Goal: Task Accomplishment & Management: Complete application form

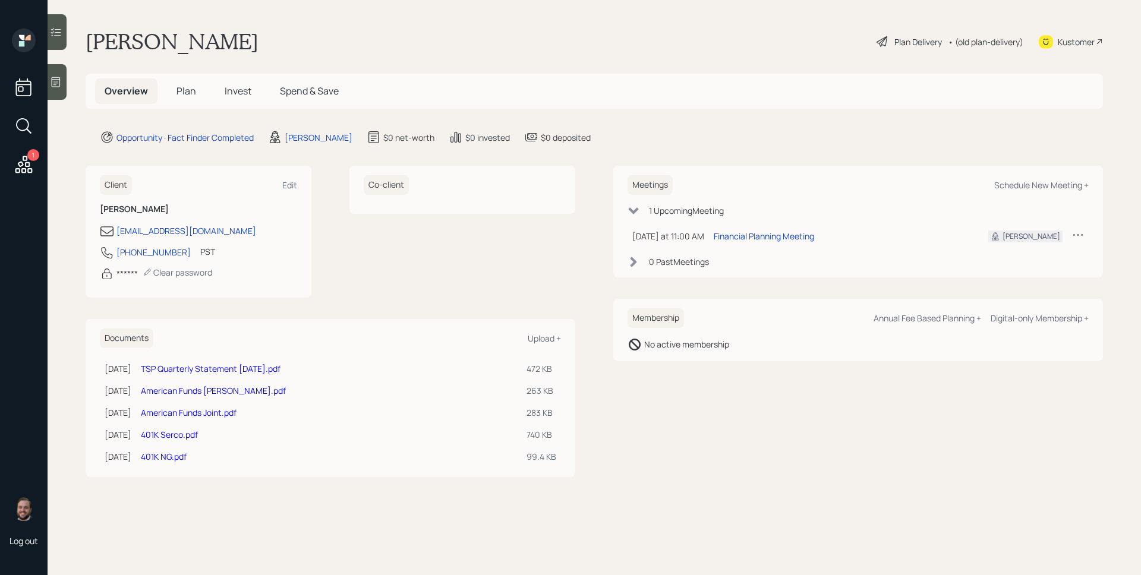
click at [190, 96] on span "Plan" at bounding box center [186, 90] width 20 height 13
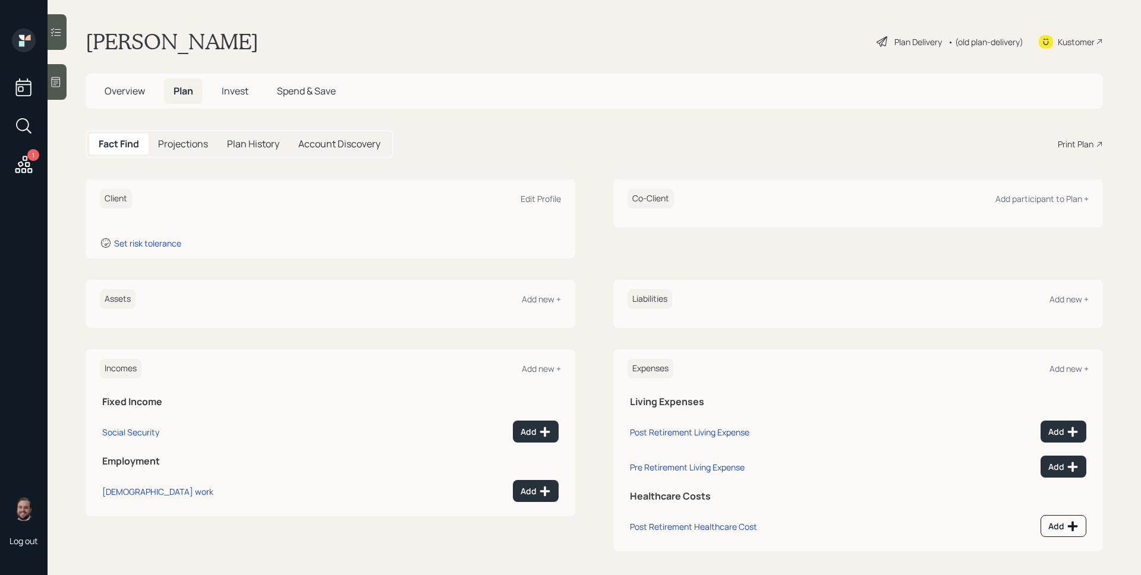
click at [56, 75] on div at bounding box center [57, 82] width 19 height 36
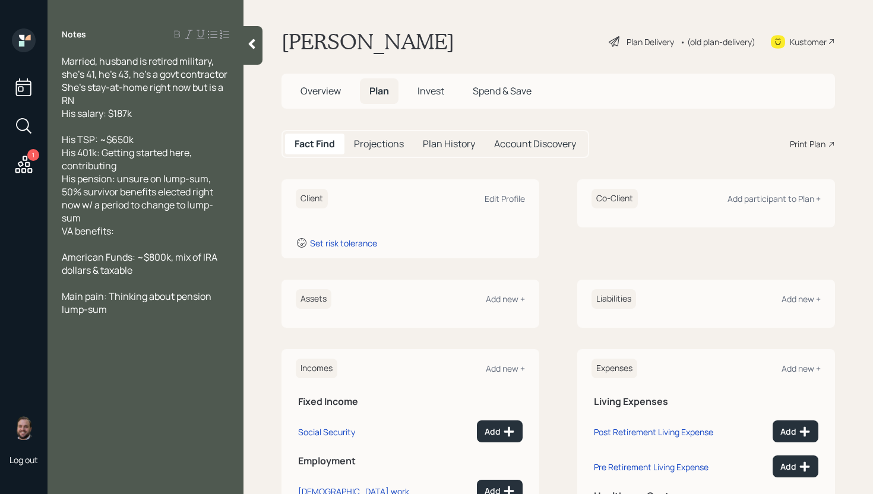
click at [320, 97] on span "Overview" at bounding box center [321, 90] width 40 height 13
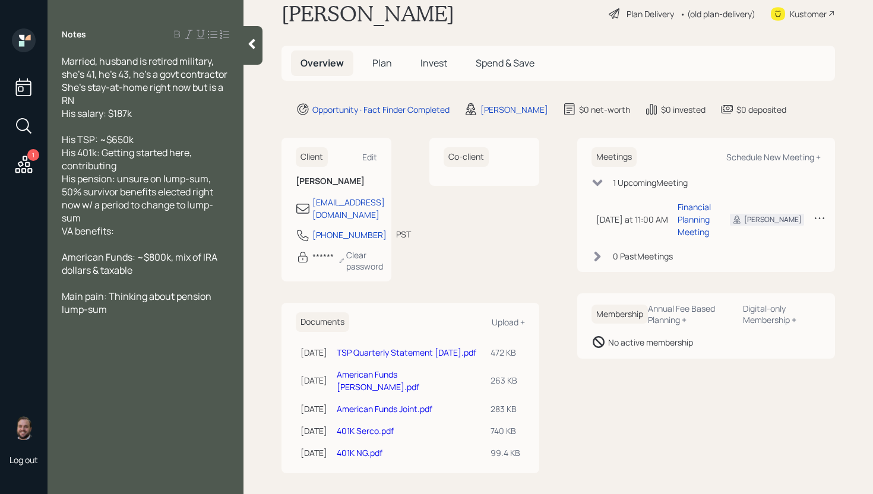
scroll to position [35, 0]
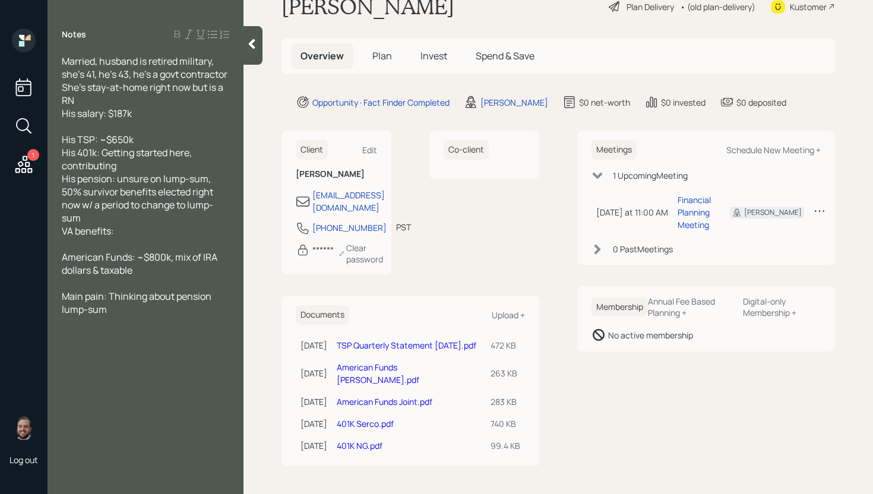
click at [374, 53] on span "Plan" at bounding box center [382, 55] width 20 height 13
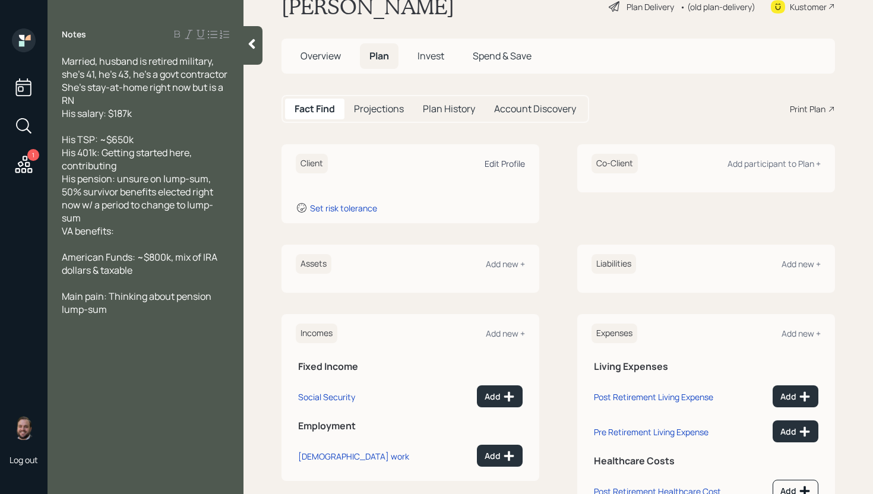
click at [495, 165] on div "Edit Profile" at bounding box center [505, 163] width 40 height 11
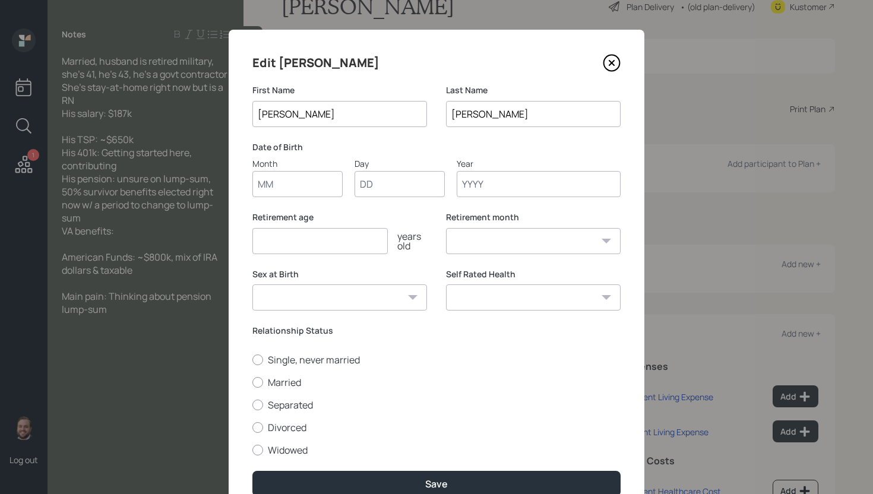
click at [306, 178] on input "Month" at bounding box center [297, 184] width 90 height 26
click at [293, 179] on input "Month" at bounding box center [297, 184] width 90 height 26
type input "01"
type input "1974"
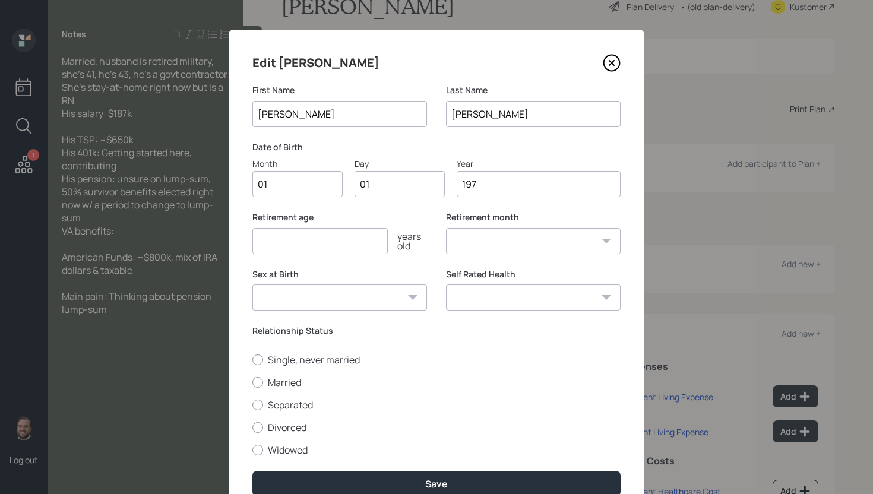
select select "1"
type input "1974"
click at [318, 248] on input "number" at bounding box center [319, 241] width 135 height 26
type input "65"
click at [283, 381] on label "Married" at bounding box center [436, 382] width 368 height 13
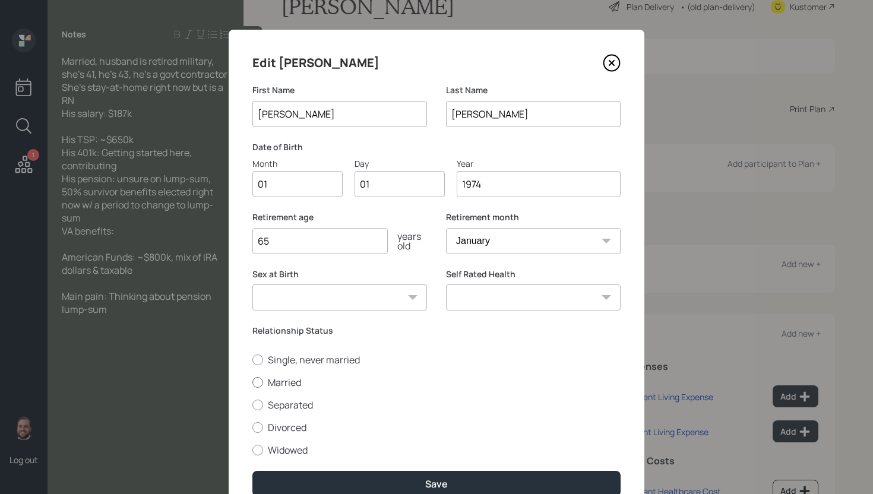
click at [252, 382] on input "Married" at bounding box center [252, 382] width 1 height 1
radio input "true"
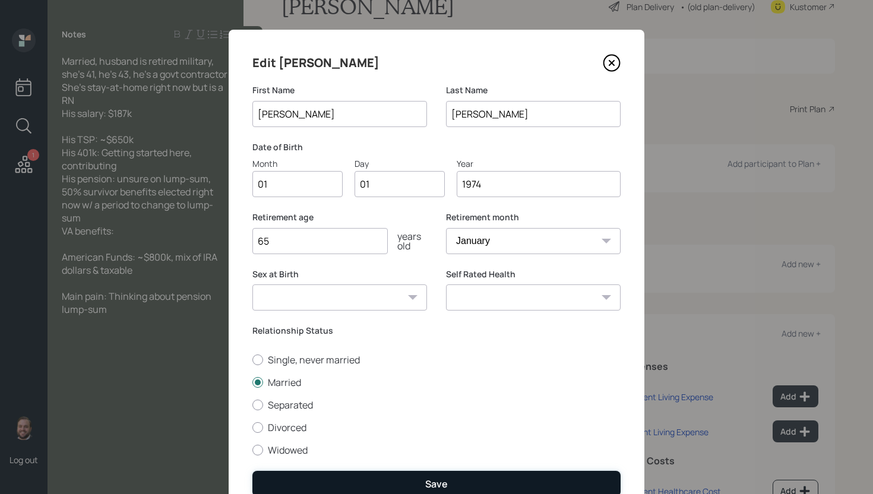
click at [397, 482] on button "Save" at bounding box center [436, 484] width 368 height 26
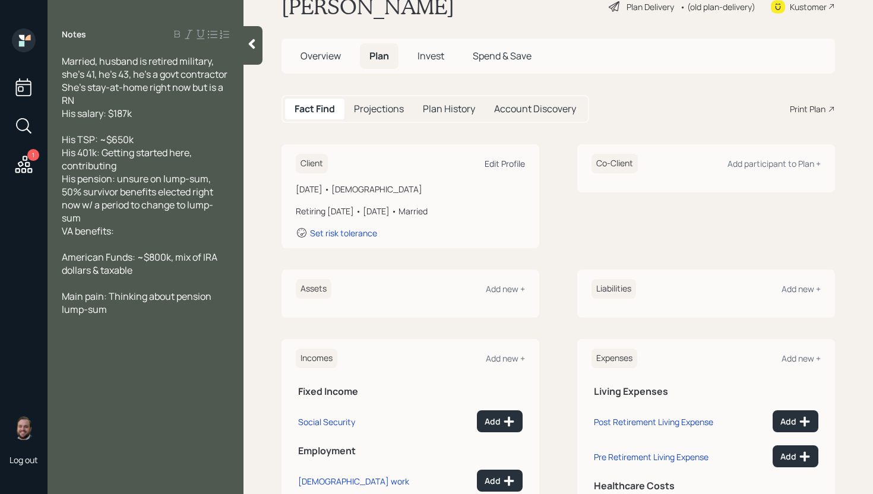
click at [507, 165] on div "Edit Profile" at bounding box center [505, 163] width 40 height 11
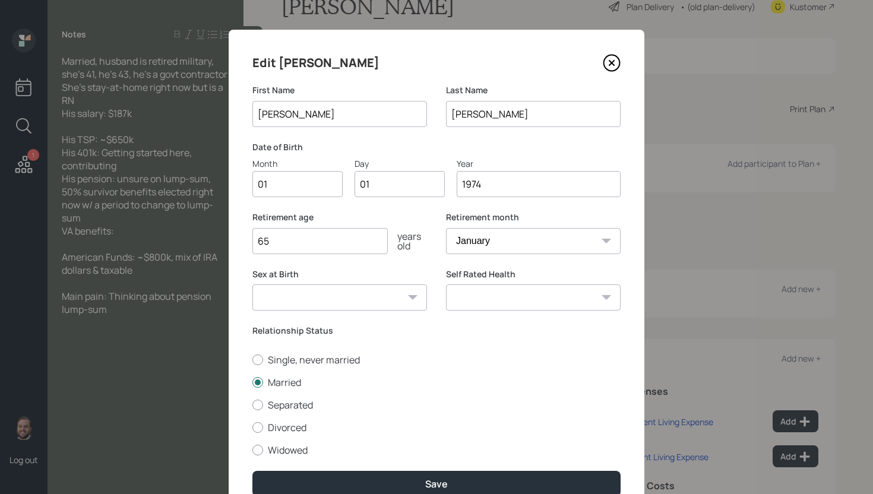
click at [468, 181] on input "1974" at bounding box center [539, 184] width 164 height 26
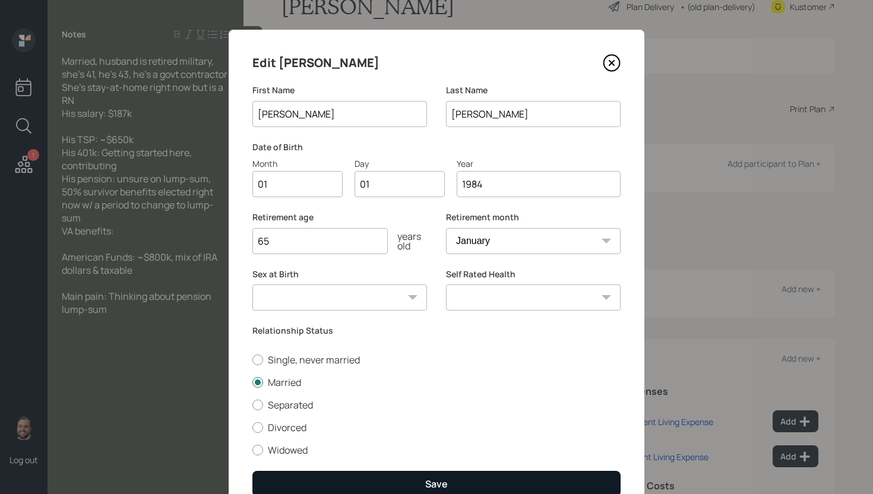
type input "1984"
click at [465, 484] on button "Save" at bounding box center [436, 484] width 368 height 26
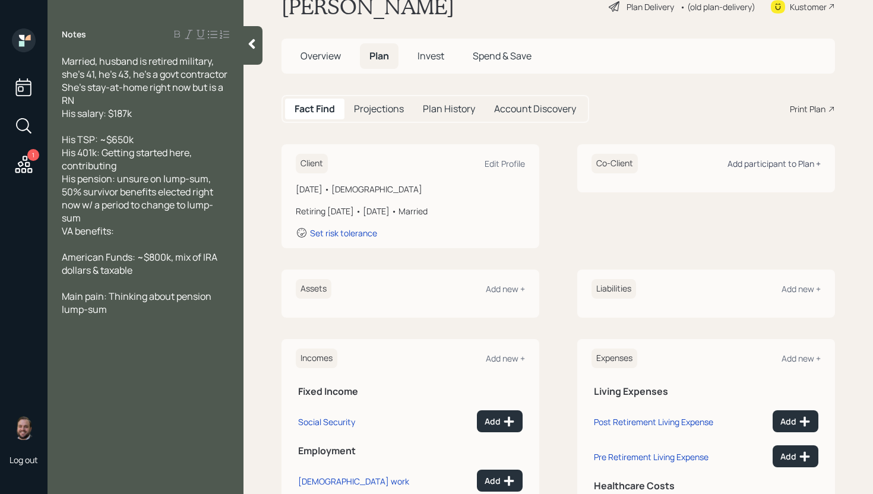
click at [795, 163] on div "Add participant to Plan +" at bounding box center [774, 163] width 93 height 11
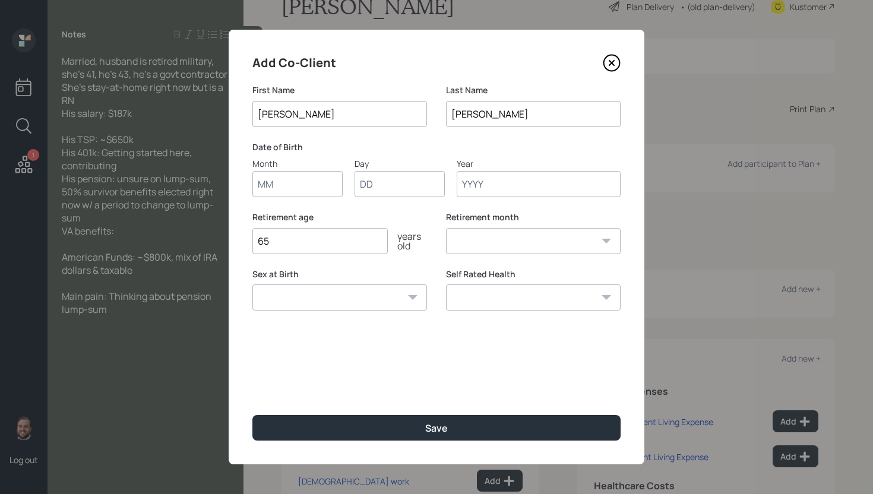
type input "Alain"
click at [311, 184] on input "Month" at bounding box center [297, 184] width 90 height 26
type input "01"
type input "1979"
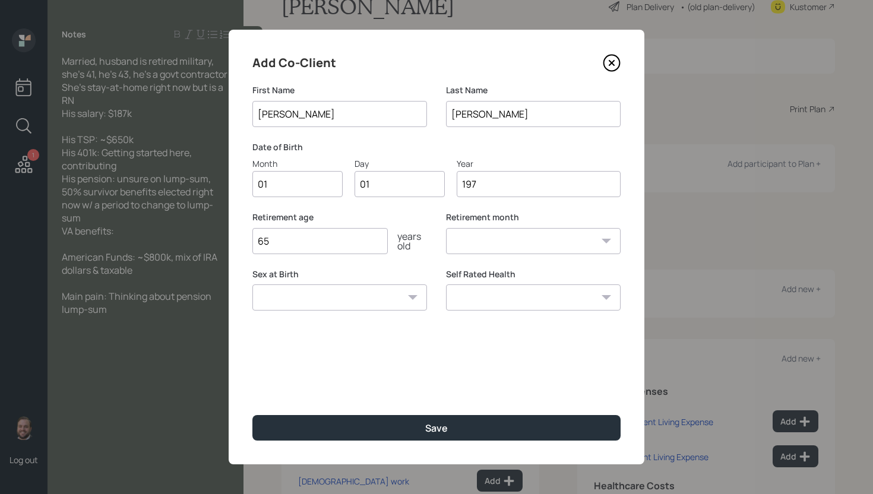
select select "1"
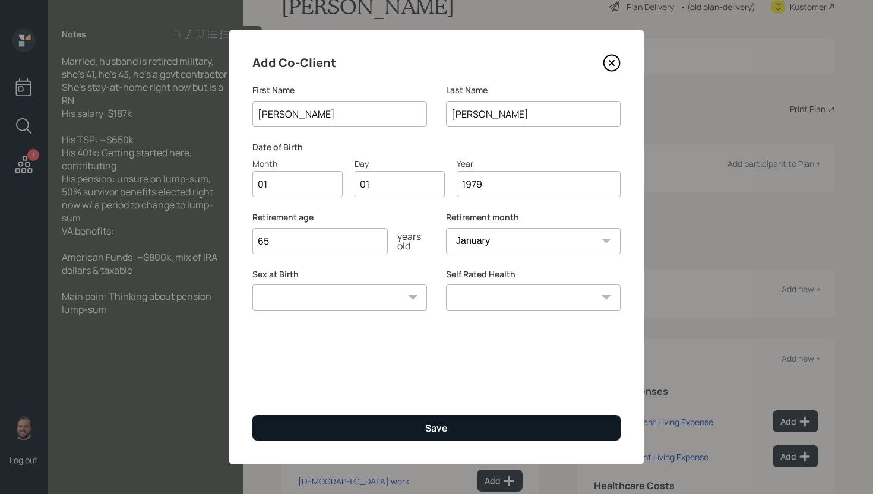
type input "1979"
click at [446, 425] on div "Save" at bounding box center [436, 428] width 23 height 13
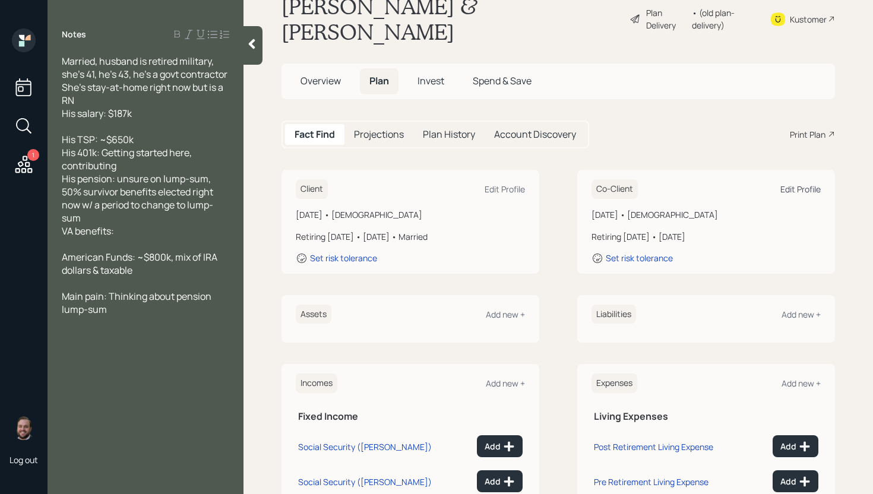
click at [801, 184] on div "Edit Profile" at bounding box center [801, 189] width 40 height 11
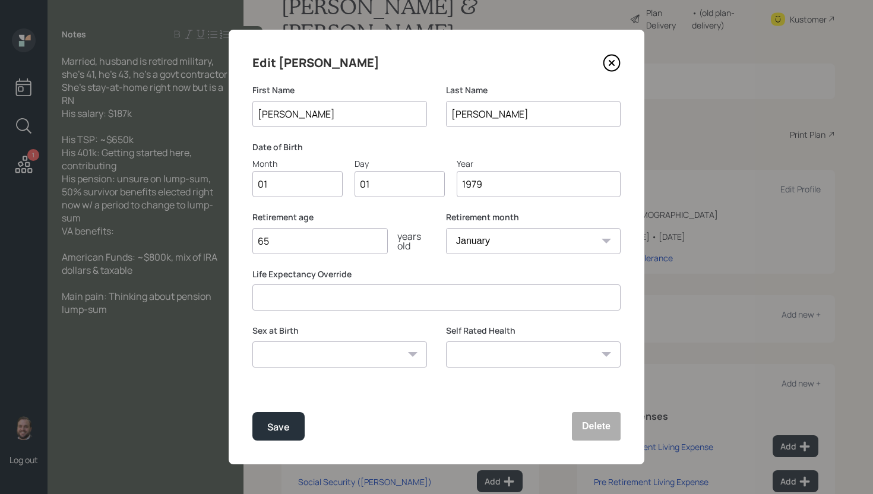
drag, startPoint x: 483, startPoint y: 181, endPoint x: 473, endPoint y: 181, distance: 10.1
click at [473, 181] on input "1979" at bounding box center [539, 184] width 164 height 26
type input "1982"
click at [283, 427] on div "Save" at bounding box center [278, 427] width 23 height 16
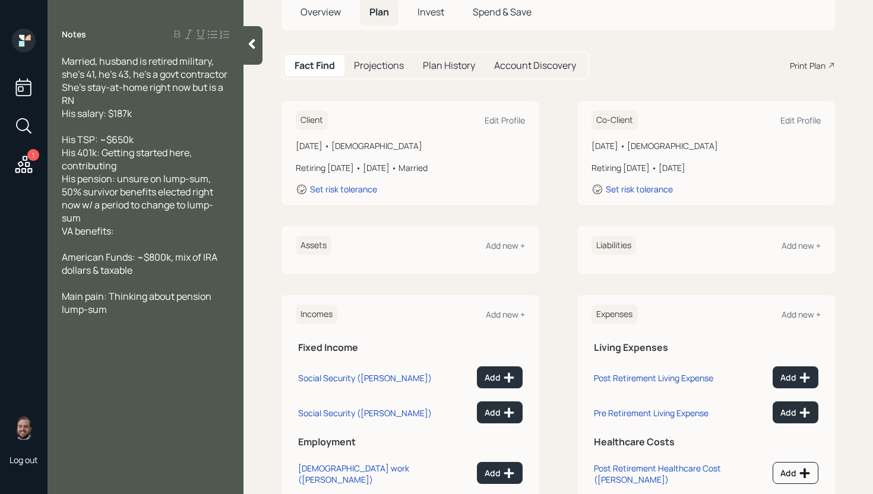
scroll to position [146, 0]
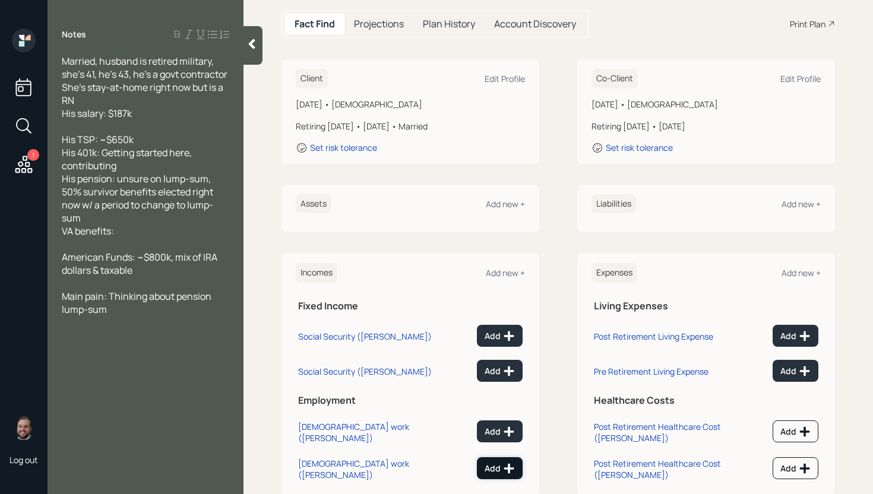
click at [493, 457] on button "Add" at bounding box center [500, 468] width 46 height 22
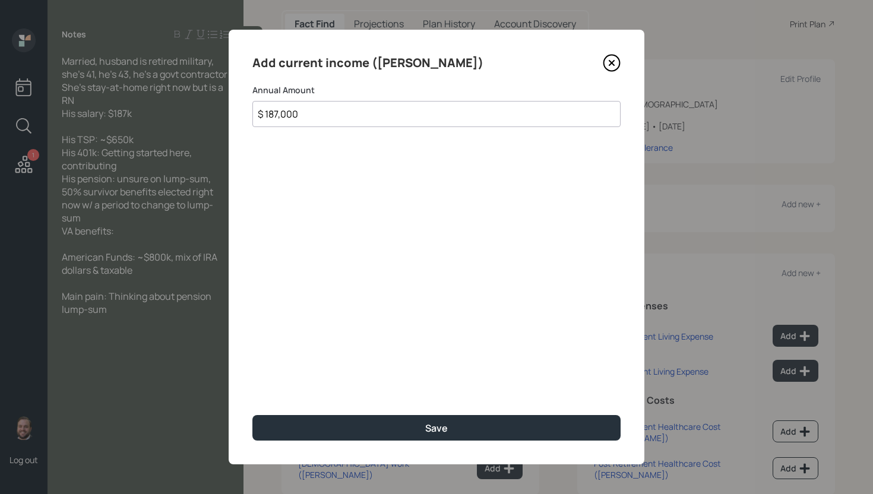
type input "$ 187,000"
click at [252, 415] on button "Save" at bounding box center [436, 428] width 368 height 26
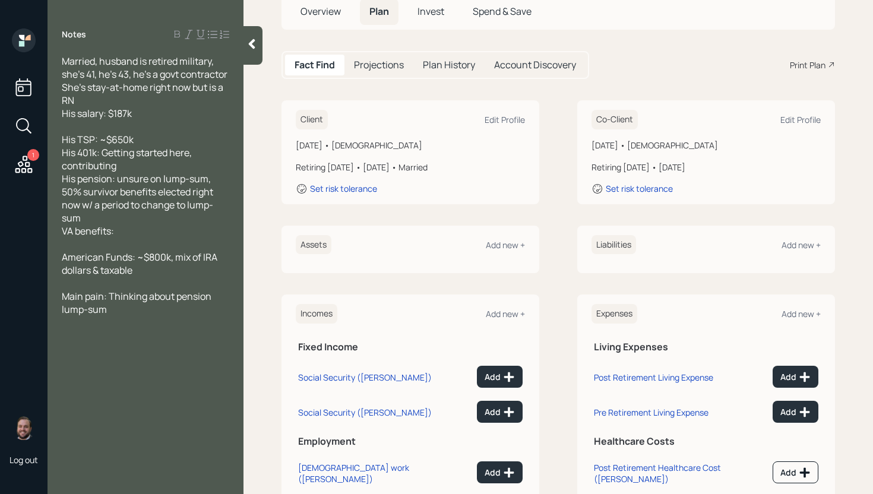
scroll to position [55, 0]
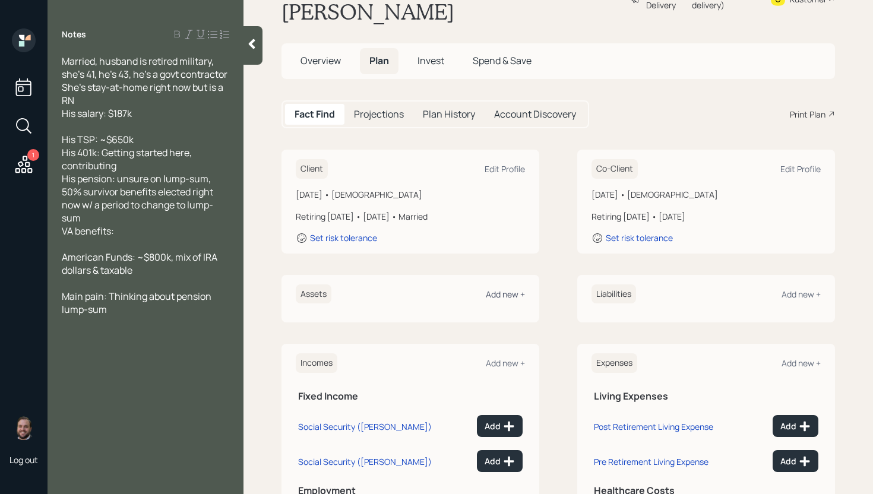
click at [512, 289] on div "Add new +" at bounding box center [505, 294] width 39 height 11
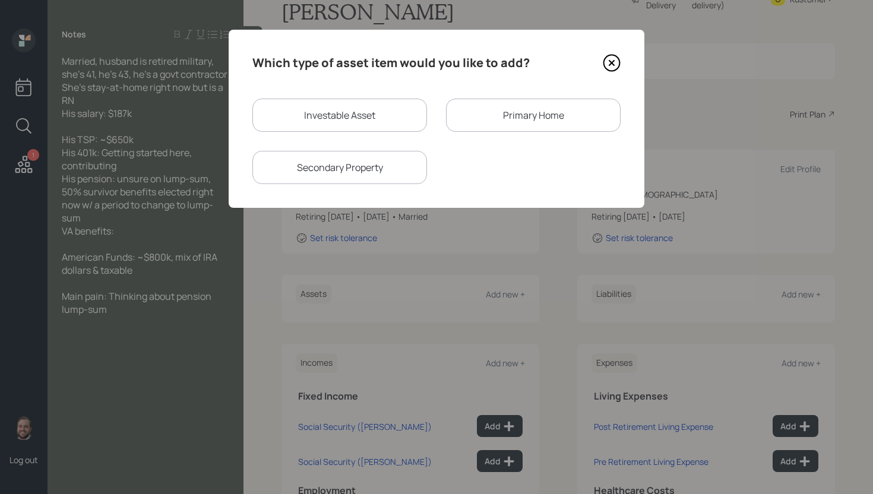
click at [329, 119] on div "Investable Asset" at bounding box center [339, 115] width 175 height 33
select select "taxable"
select select "balanced"
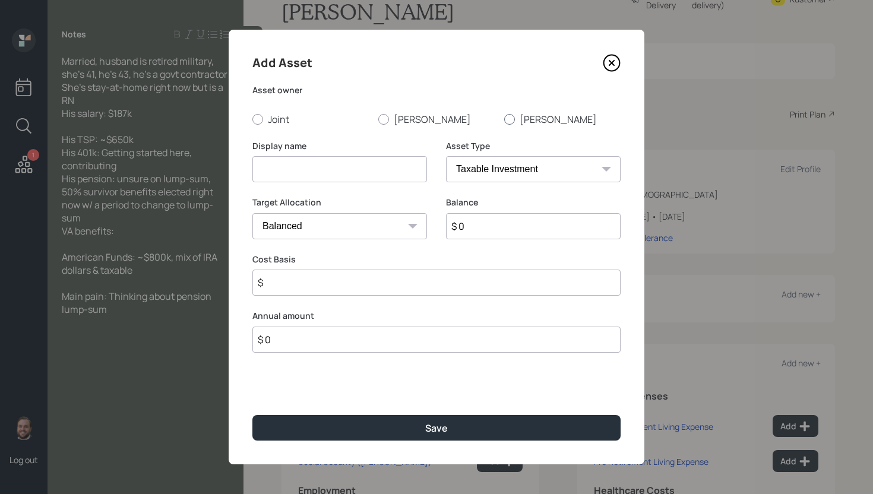
click at [526, 120] on label "Alain" at bounding box center [562, 119] width 116 height 13
click at [504, 119] on input "Alain" at bounding box center [504, 119] width 1 height 1
radio input "true"
click at [350, 175] on input at bounding box center [339, 169] width 175 height 26
type input "Northrup-Gruman"
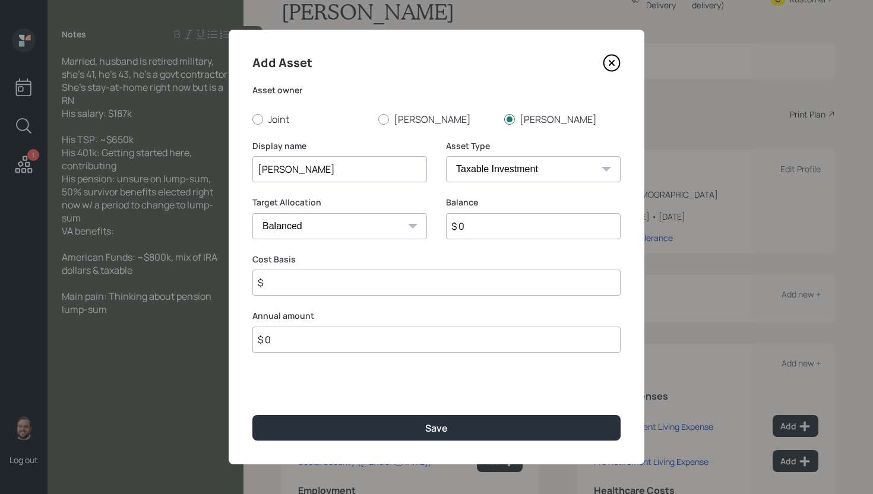
click at [545, 169] on select "SEP IRA IRA Roth IRA 401(k) Roth 401(k) 403(b) Roth 403(b) 457(b) Roth 457(b) H…" at bounding box center [533, 169] width 175 height 26
select select "company_sponsored"
click at [491, 223] on input "$ 0" at bounding box center [533, 226] width 175 height 26
type input "$ 14,737"
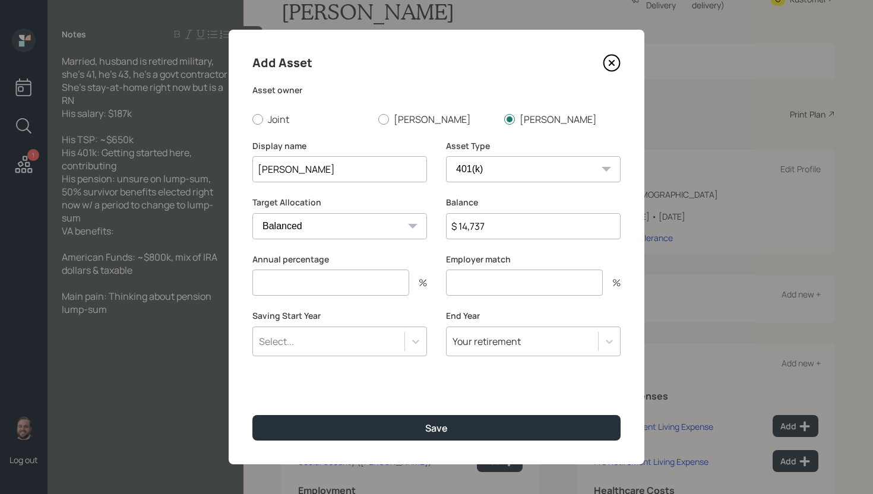
click at [305, 292] on input "number" at bounding box center [330, 283] width 157 height 26
type input "0"
click at [252, 415] on button "Save" at bounding box center [436, 428] width 368 height 26
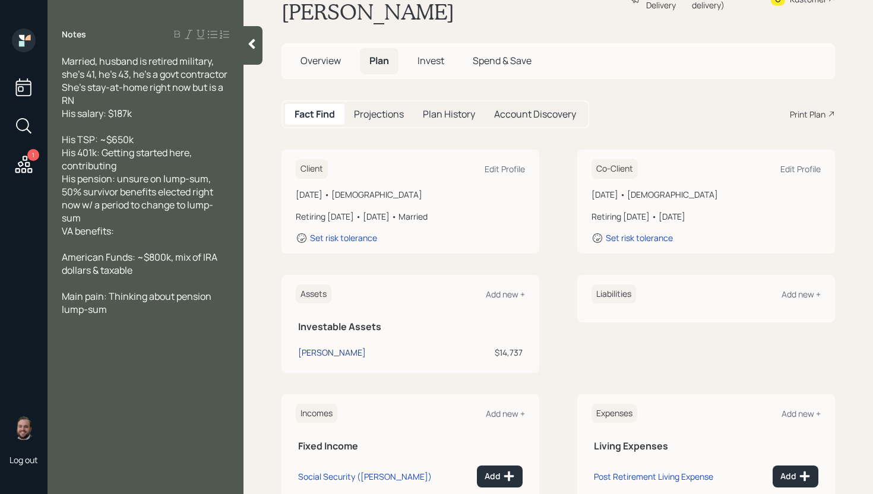
click at [357, 346] on div "Northrup-Gruman" at bounding box center [332, 352] width 68 height 12
select select "company_sponsored"
select select "balanced"
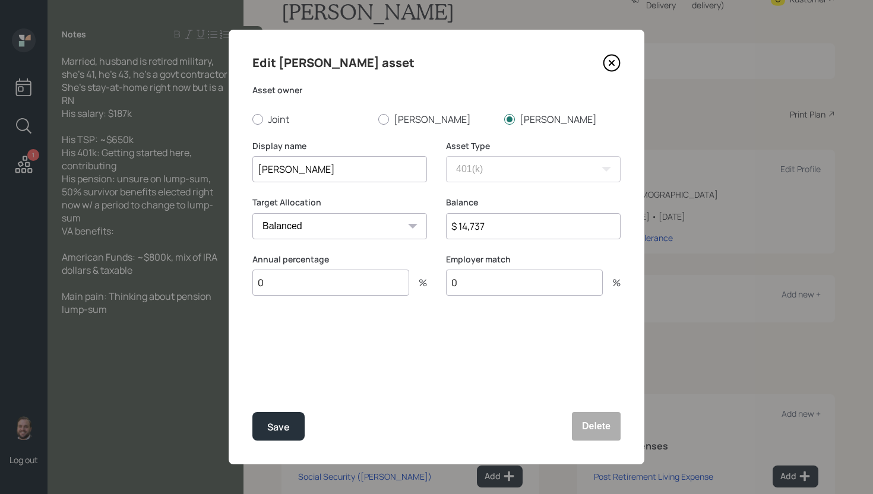
click at [258, 169] on input "Northrup-Gruman" at bounding box center [339, 169] width 175 height 26
drag, startPoint x: 328, startPoint y: 171, endPoint x: 333, endPoint y: 163, distance: 9.4
click at [328, 171] on input "Northrup-Gruman" at bounding box center [339, 169] width 175 height 26
type input "Northrup-Grumman"
click at [275, 426] on div "Save" at bounding box center [278, 427] width 23 height 16
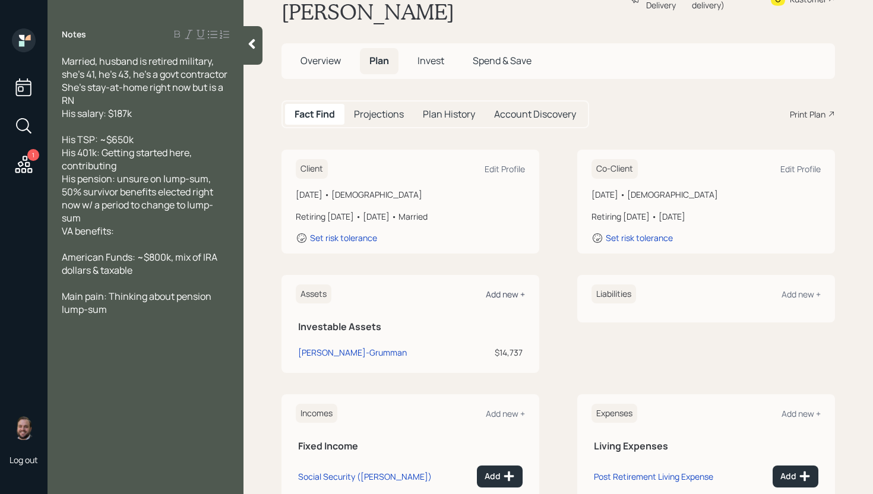
click at [509, 289] on div "Add new +" at bounding box center [505, 294] width 39 height 11
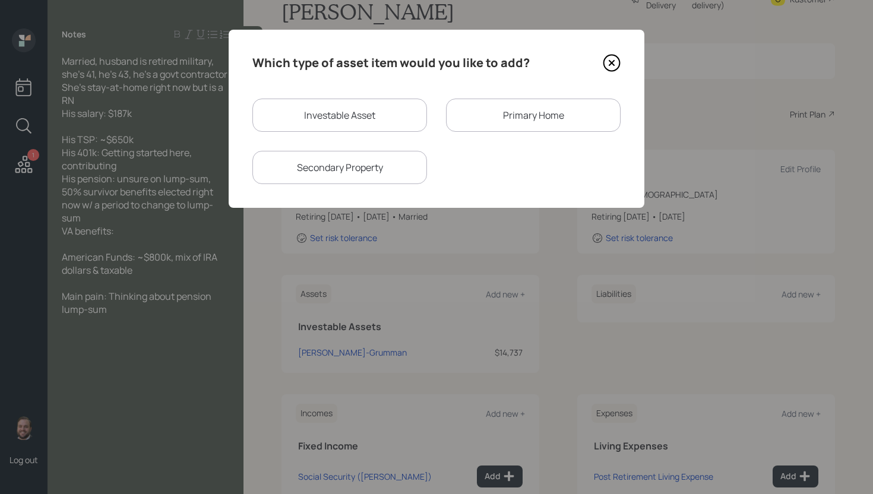
click at [310, 102] on div "Investable Asset" at bounding box center [339, 115] width 175 height 33
select select "taxable"
select select "balanced"
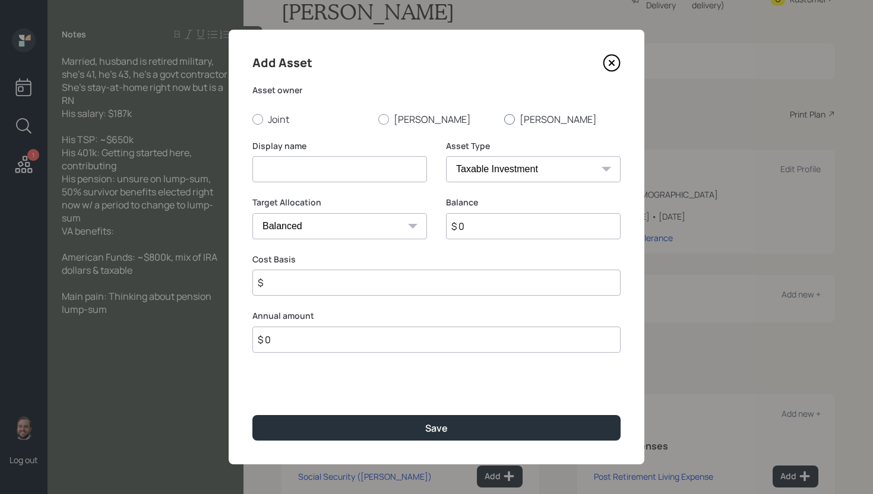
click at [515, 115] on label "Alain" at bounding box center [562, 119] width 116 height 13
click at [504, 119] on input "Alain" at bounding box center [504, 119] width 1 height 1
radio input "true"
click at [363, 150] on label "Display name" at bounding box center [339, 146] width 175 height 12
click at [363, 171] on input at bounding box center [339, 169] width 175 height 26
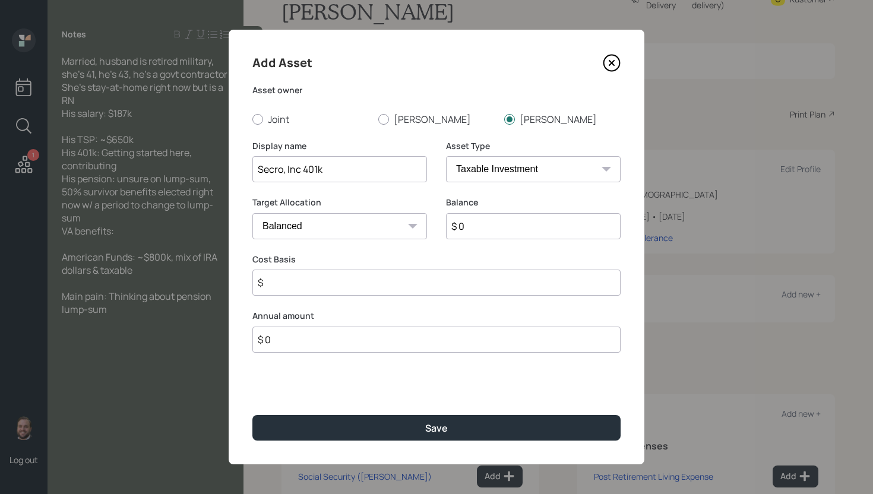
type input "Secro, Inc 401k"
click at [504, 161] on select "SEP IRA IRA Roth IRA 401(k) Roth 401(k) 403(b) Roth 403(b) 457(b) Roth 457(b) H…" at bounding box center [533, 169] width 175 height 26
select select "company_sponsored"
click at [476, 224] on input "$ 0" at bounding box center [533, 226] width 175 height 26
type input "$ 2,818"
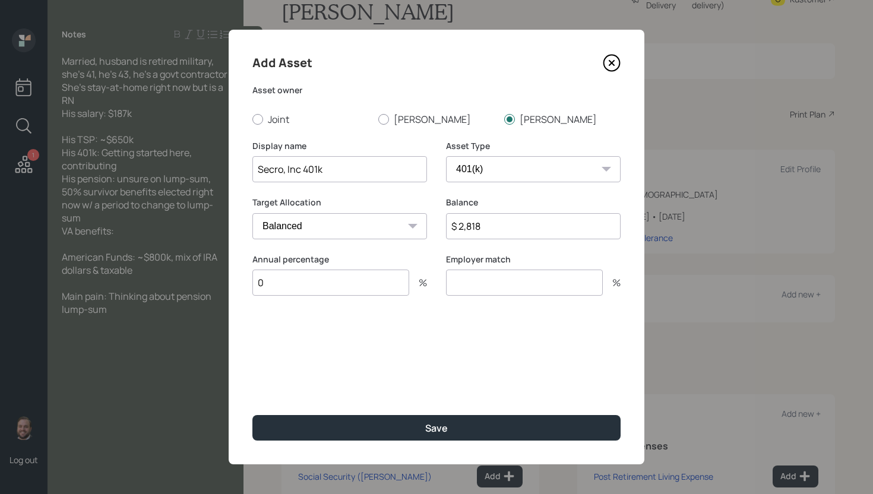
type input "0"
click at [252, 415] on button "Save" at bounding box center [436, 428] width 368 height 26
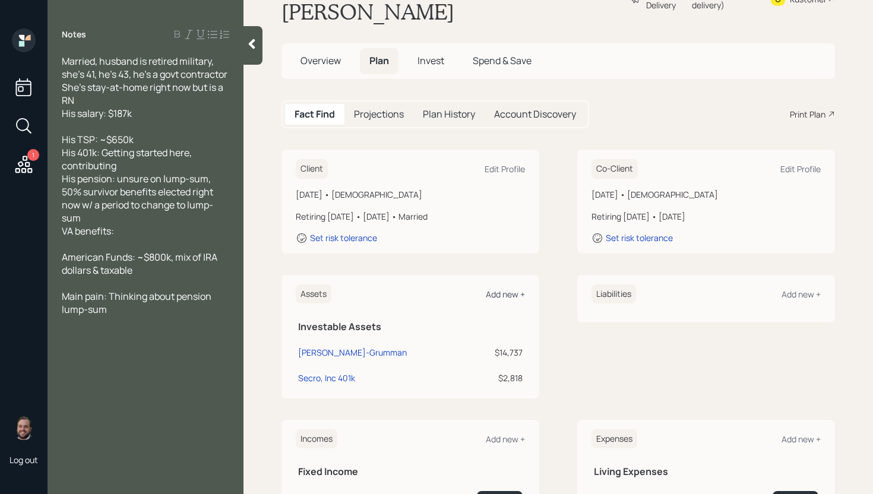
click at [514, 289] on div "Add new +" at bounding box center [505, 294] width 39 height 11
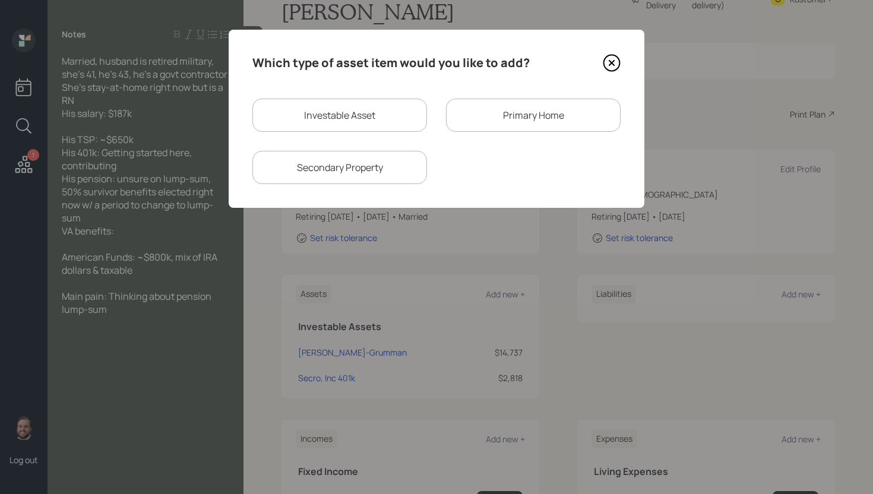
click at [344, 118] on div "Investable Asset" at bounding box center [339, 115] width 175 height 33
select select "taxable"
select select "balanced"
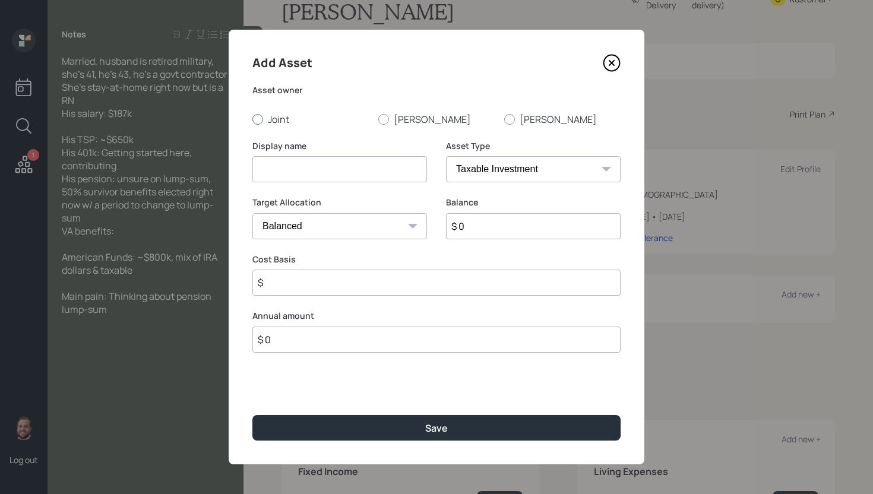
click at [279, 122] on label "Joint" at bounding box center [310, 119] width 116 height 13
click at [252, 119] on input "Joint" at bounding box center [252, 119] width 1 height 1
radio input "true"
click at [289, 179] on input at bounding box center [339, 169] width 175 height 26
type input "Joint American Funds"
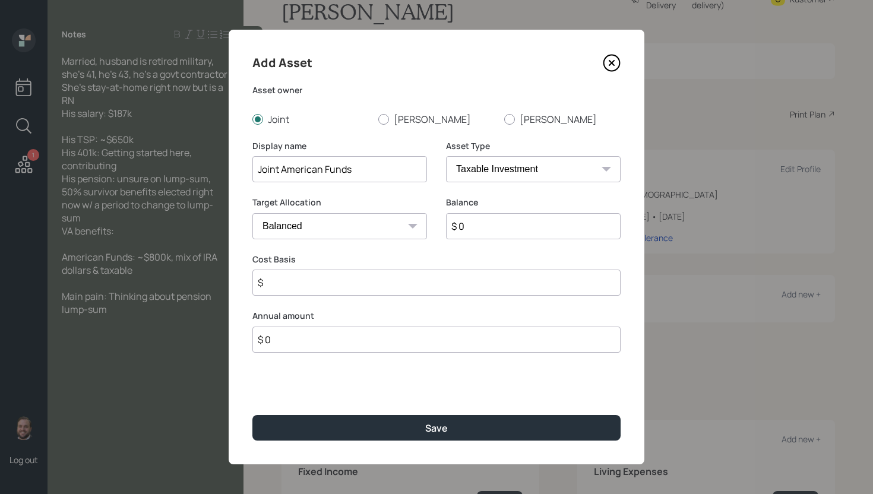
click at [497, 211] on div "Balance $ 0" at bounding box center [533, 218] width 175 height 43
click at [502, 227] on input "$ 0" at bounding box center [533, 226] width 175 height 26
drag, startPoint x: 507, startPoint y: 224, endPoint x: 440, endPoint y: 220, distance: 67.9
click at [440, 220] on div "Target Allocation Cash Conservative Balanced Aggressive Balance $ 538,075" at bounding box center [436, 225] width 368 height 57
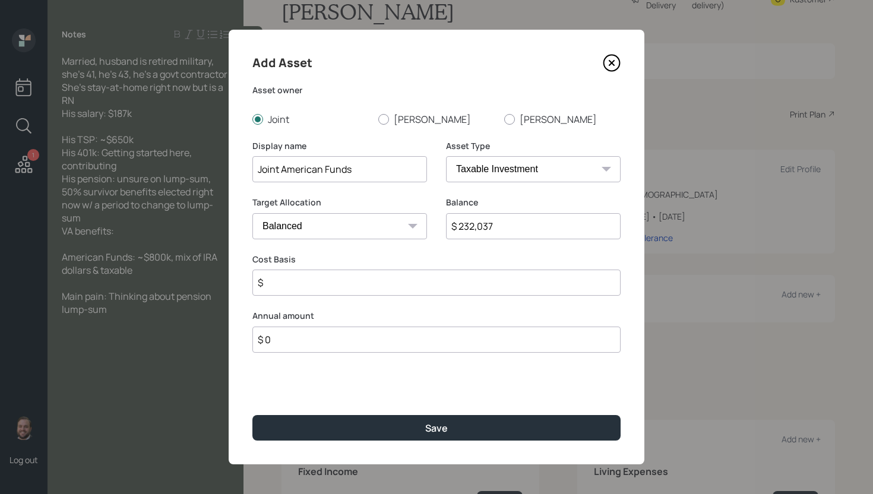
type input "$ 232,037"
click at [326, 285] on input "$" at bounding box center [436, 283] width 368 height 26
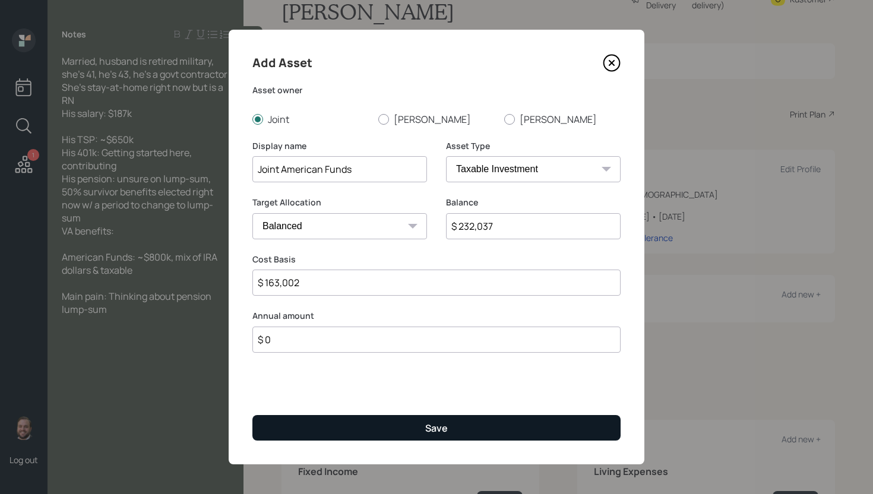
type input "$ 163,002"
click at [393, 428] on button "Save" at bounding box center [436, 428] width 368 height 26
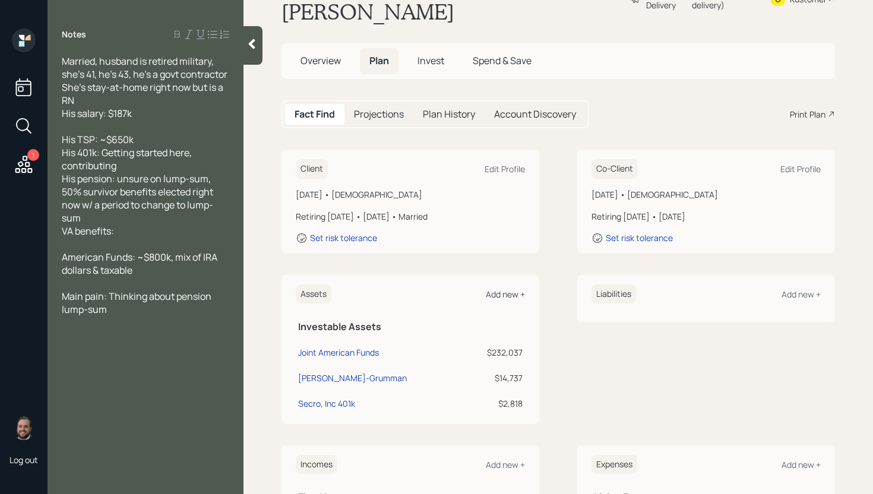
click at [507, 289] on div "Add new +" at bounding box center [505, 294] width 39 height 11
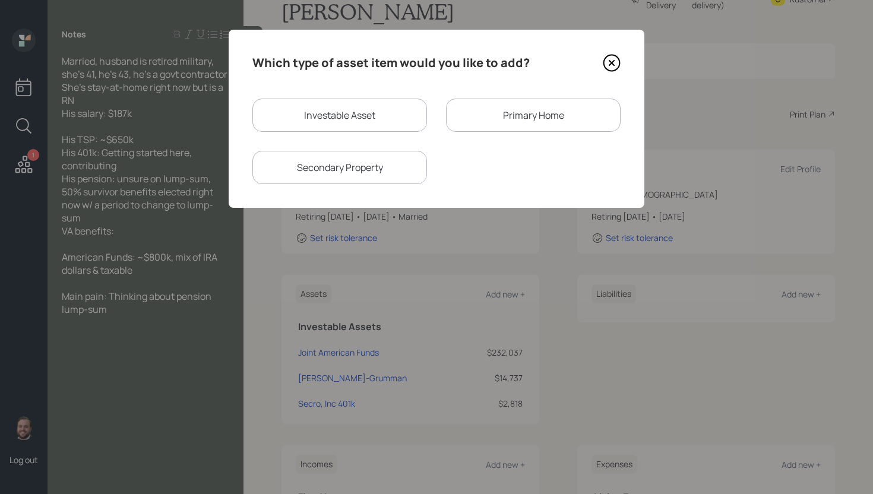
click at [343, 113] on div "Investable Asset" at bounding box center [339, 115] width 175 height 33
select select "taxable"
select select "balanced"
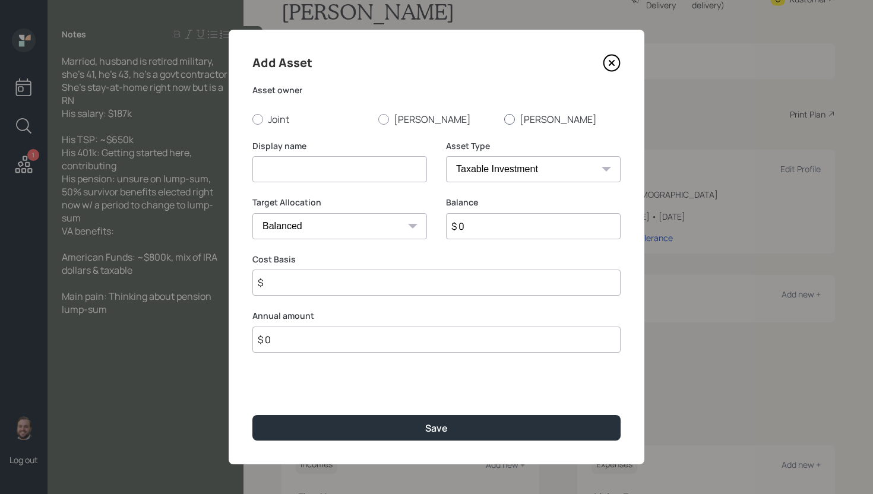
click at [513, 121] on div at bounding box center [509, 119] width 11 height 11
click at [504, 119] on input "Alain" at bounding box center [504, 119] width 1 height 1
radio input "true"
click at [353, 169] on input at bounding box center [339, 169] width 175 height 26
type input "Alain Roth IRA"
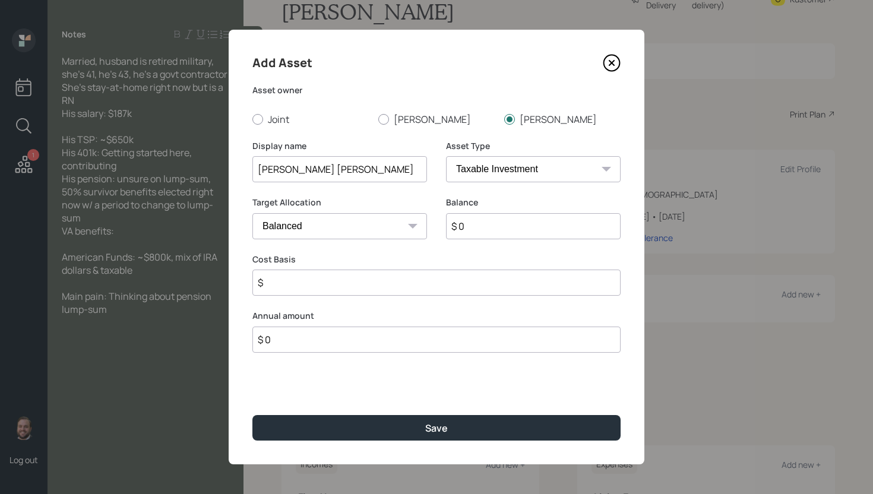
click at [487, 166] on select "SEP IRA IRA Roth IRA 401(k) Roth 401(k) 403(b) Roth 403(b) 457(b) Roth 457(b) H…" at bounding box center [533, 169] width 175 height 26
select select "roth_ira"
type input "$"
click at [475, 227] on input "$ 0" at bounding box center [533, 226] width 175 height 26
type input "$ 276,623"
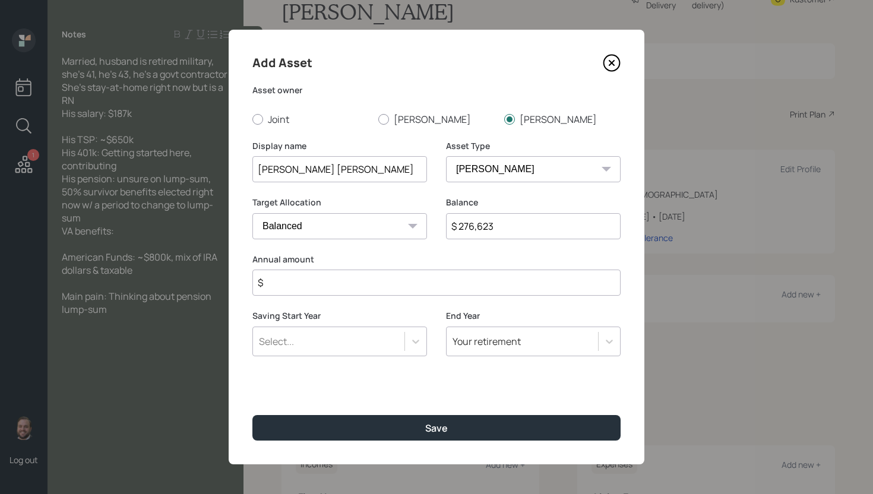
click at [337, 278] on input "$" at bounding box center [436, 283] width 368 height 26
type input "$ 0"
click at [252, 415] on button "Save" at bounding box center [436, 428] width 368 height 26
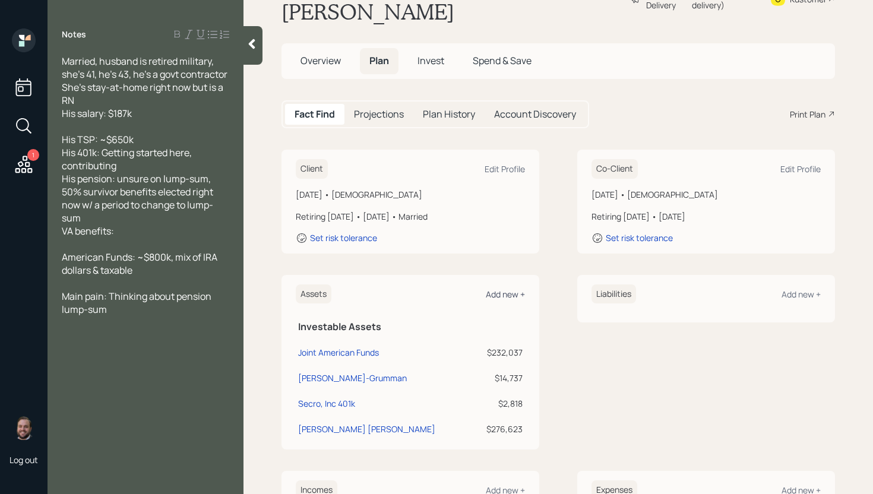
click at [509, 289] on div "Add new +" at bounding box center [505, 294] width 39 height 11
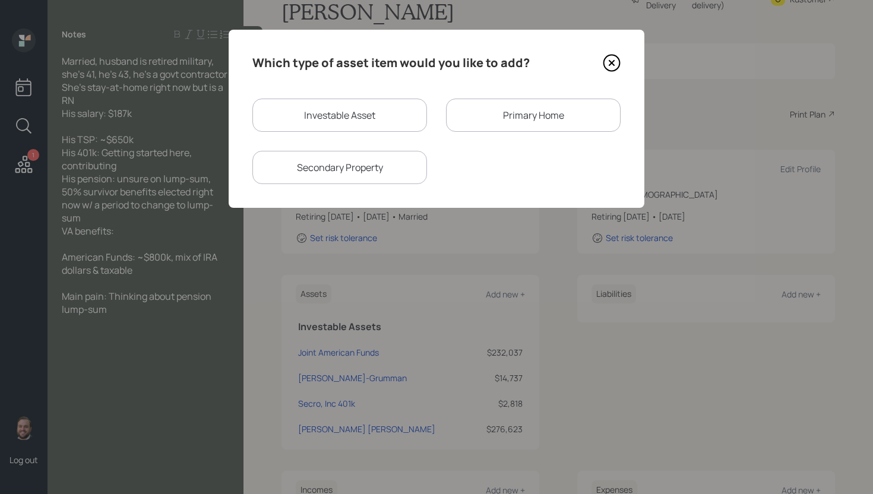
click at [326, 113] on div "Investable Asset" at bounding box center [339, 115] width 175 height 33
select select "taxable"
select select "balanced"
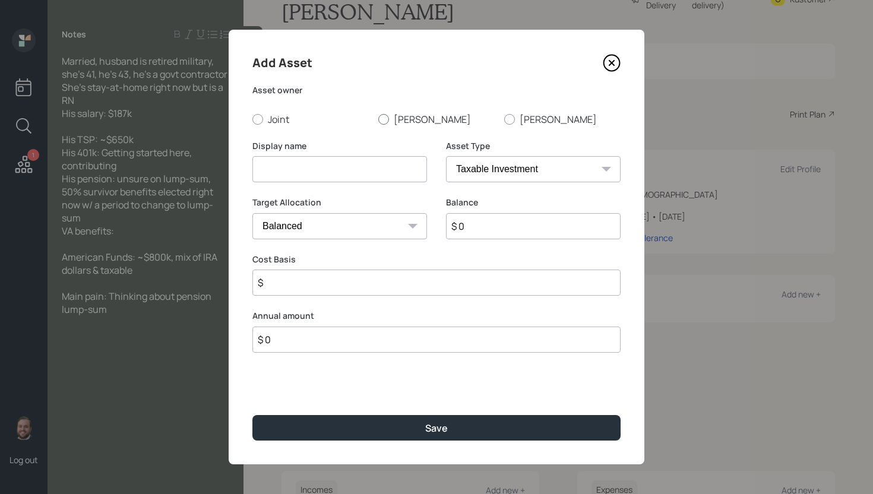
click at [405, 118] on label "Sarah" at bounding box center [436, 119] width 116 height 13
click at [378, 119] on input "Sarah" at bounding box center [378, 119] width 1 height 1
radio input "true"
click at [348, 179] on input at bounding box center [339, 169] width 175 height 26
type input "Sarah's Roth IRA"
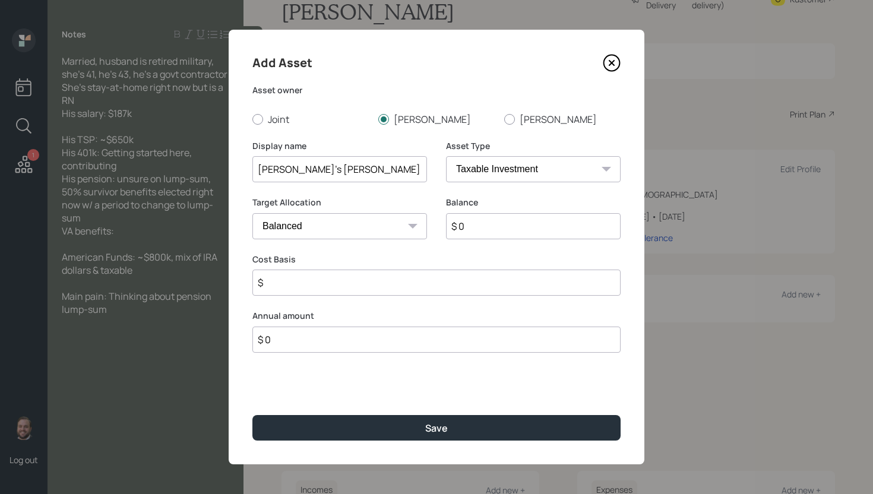
click at [477, 172] on select "SEP IRA IRA Roth IRA 401(k) Roth 401(k) 403(b) Roth 403(b) 457(b) Roth 457(b) H…" at bounding box center [533, 169] width 175 height 26
select select "roth_ira"
type input "$"
click at [476, 228] on input "$ 0" at bounding box center [533, 226] width 175 height 26
type input "$ 118,173"
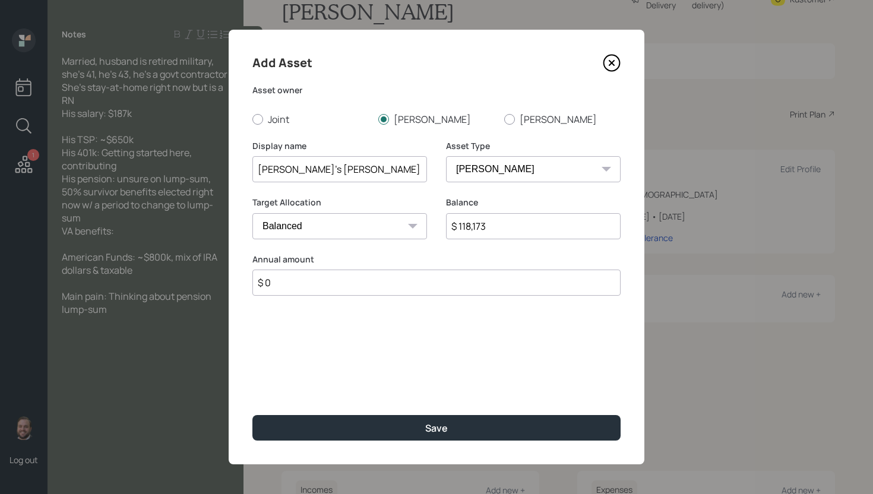
type input "$ 0"
click at [252, 415] on button "Save" at bounding box center [436, 428] width 368 height 26
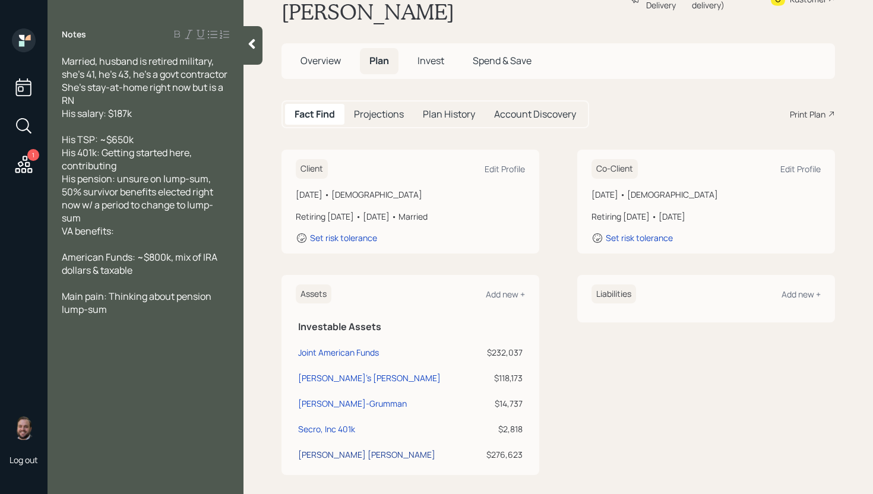
click at [320, 449] on div "Alain Roth IRA" at bounding box center [366, 455] width 137 height 12
select select "roth_ira"
select select "balanced"
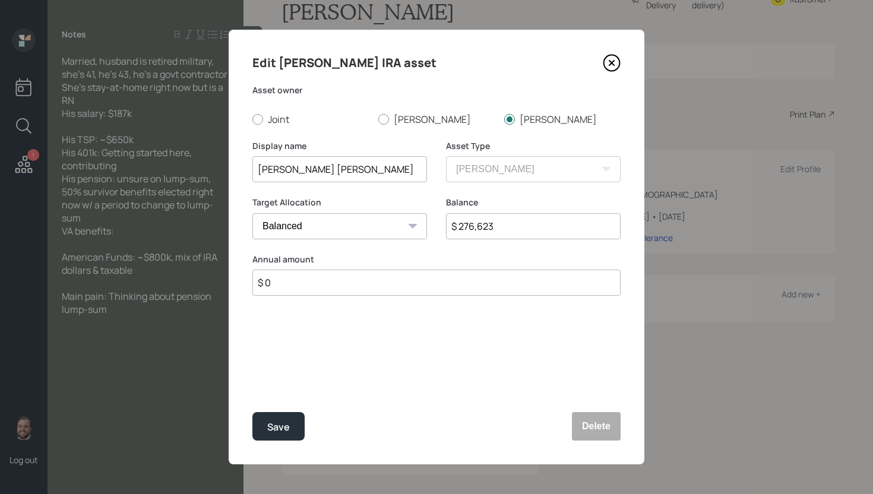
click at [279, 168] on input "Alain Roth IRA" at bounding box center [339, 169] width 175 height 26
type input "Alain's Roth IRA"
click at [303, 424] on button "Save" at bounding box center [278, 426] width 52 height 29
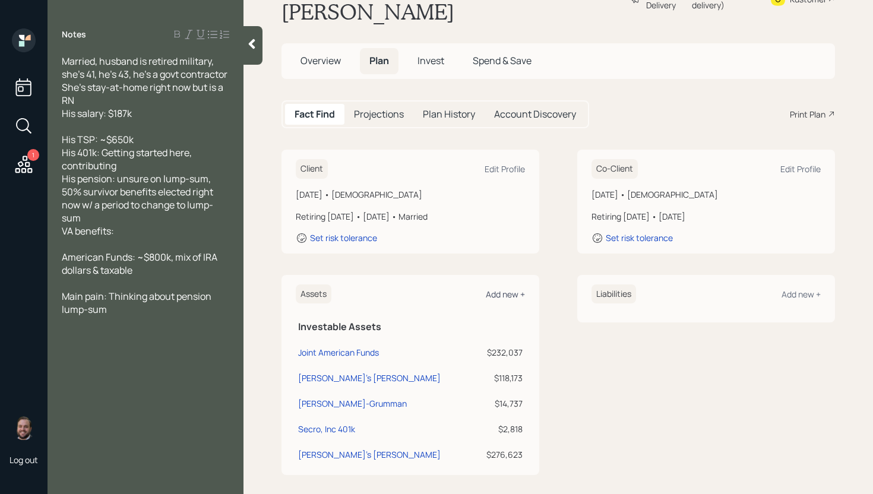
click at [507, 289] on div "Add new +" at bounding box center [505, 294] width 39 height 11
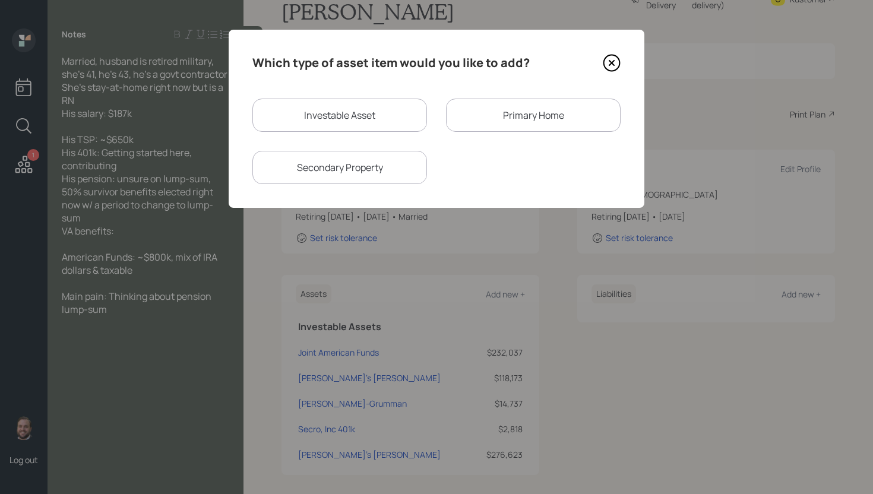
click at [333, 117] on div "Investable Asset" at bounding box center [339, 115] width 175 height 33
select select "taxable"
select select "balanced"
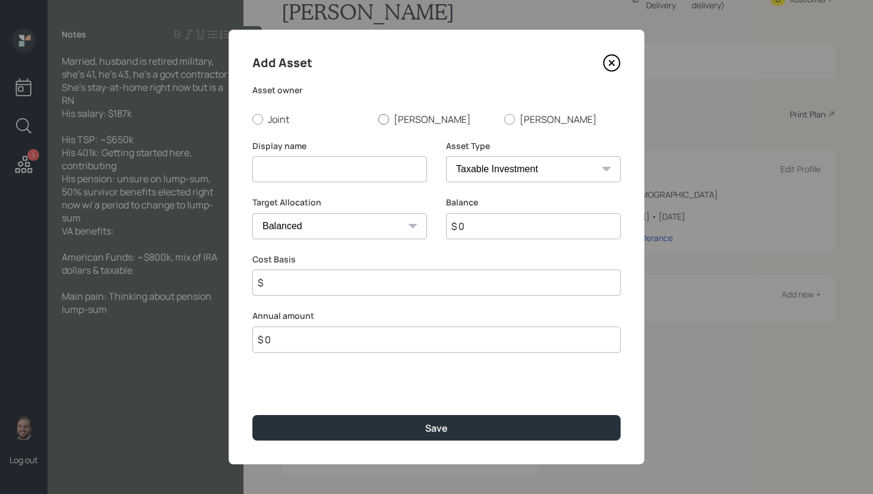
click at [405, 120] on label "Sarah" at bounding box center [436, 119] width 116 height 13
click at [378, 119] on input "Sarah" at bounding box center [378, 119] width 1 height 1
radio input "true"
click at [330, 172] on input at bounding box center [339, 169] width 175 height 26
type input "Sarah's IRA"
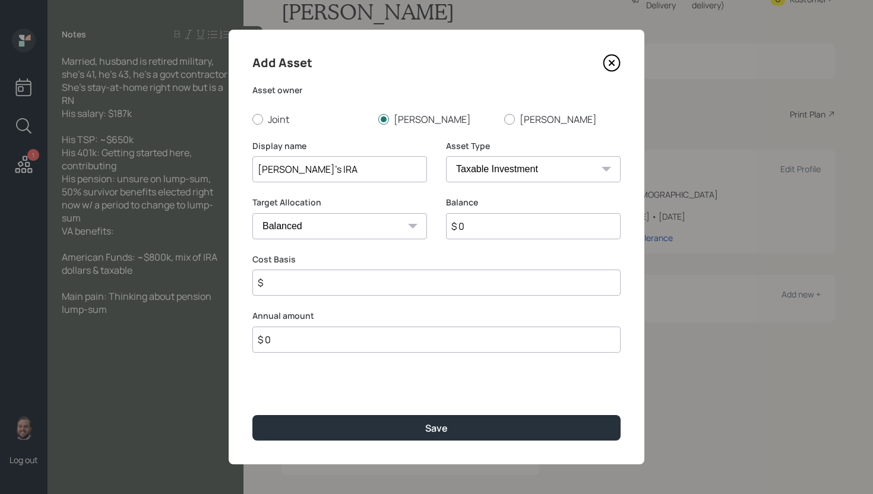
click at [481, 176] on select "SEP IRA IRA Roth IRA 401(k) Roth 401(k) 403(b) Roth 403(b) 457(b) Roth 457(b) H…" at bounding box center [533, 169] width 175 height 26
select select "ira"
type input "$"
click at [475, 221] on input "$ 0" at bounding box center [533, 226] width 175 height 26
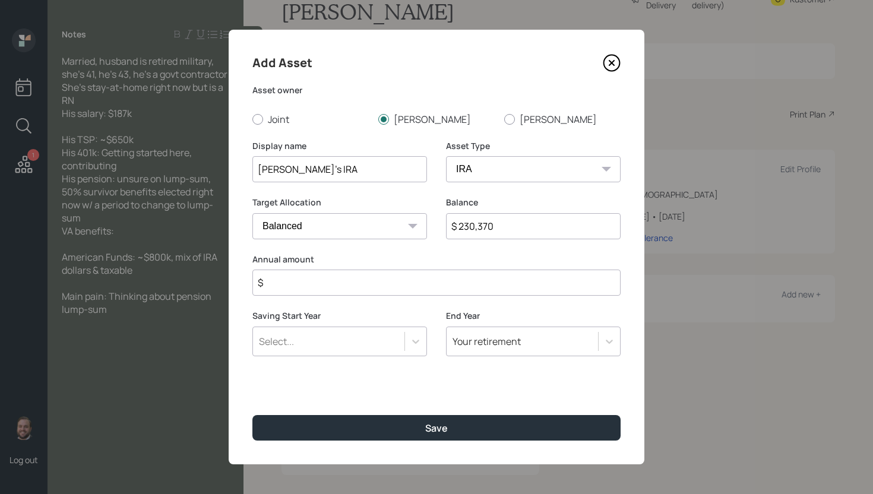
type input "$ 230,370"
click at [450, 269] on div "Annual amount $" at bounding box center [436, 275] width 368 height 43
click at [452, 293] on input "$" at bounding box center [436, 283] width 368 height 26
type input "$ 0"
click at [252, 415] on button "Save" at bounding box center [436, 428] width 368 height 26
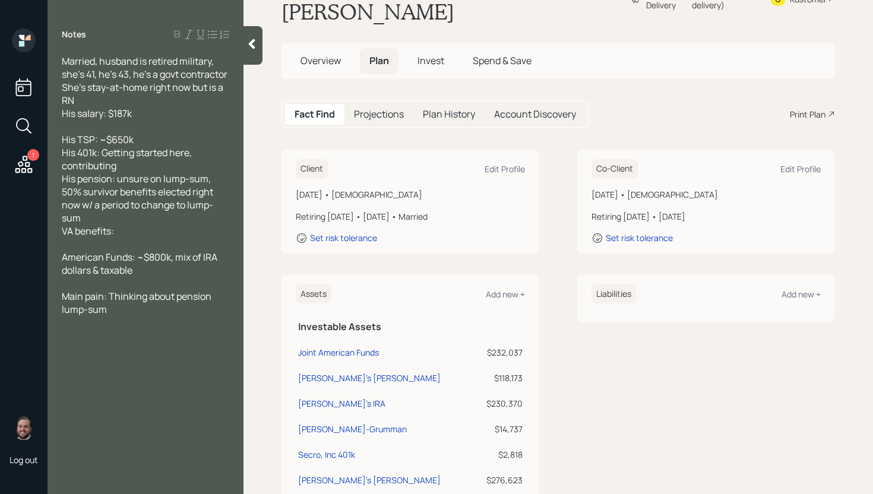
click at [506, 285] on div "Assets Add new +" at bounding box center [410, 295] width 229 height 20
click at [509, 289] on div "Add new +" at bounding box center [505, 294] width 39 height 11
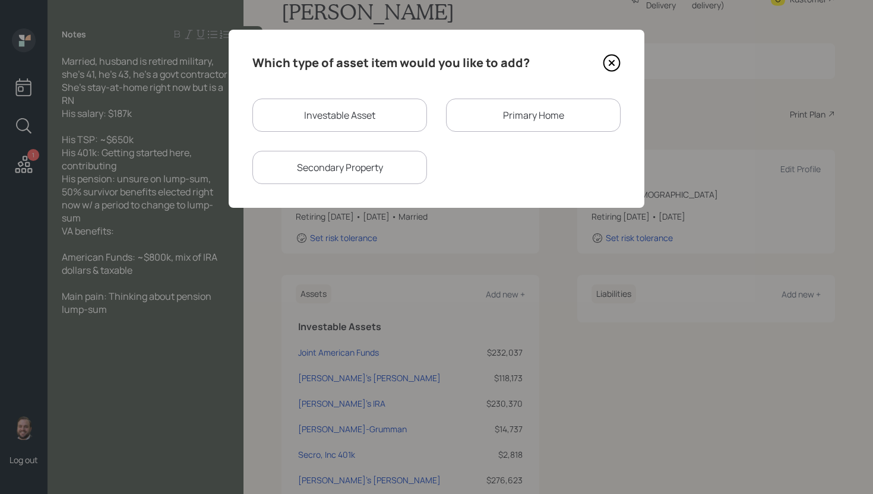
click at [350, 115] on div "Investable Asset" at bounding box center [339, 115] width 175 height 33
select select "taxable"
select select "balanced"
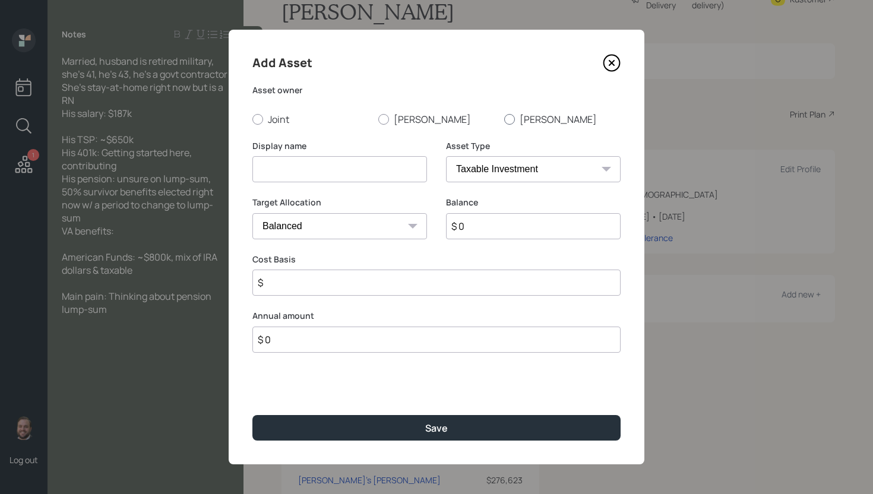
click at [510, 119] on div at bounding box center [509, 119] width 11 height 11
click at [504, 119] on input "Alain" at bounding box center [504, 119] width 1 height 1
radio input "true"
click at [353, 179] on input at bounding box center [339, 169] width 175 height 26
type input "Alain's TSP"
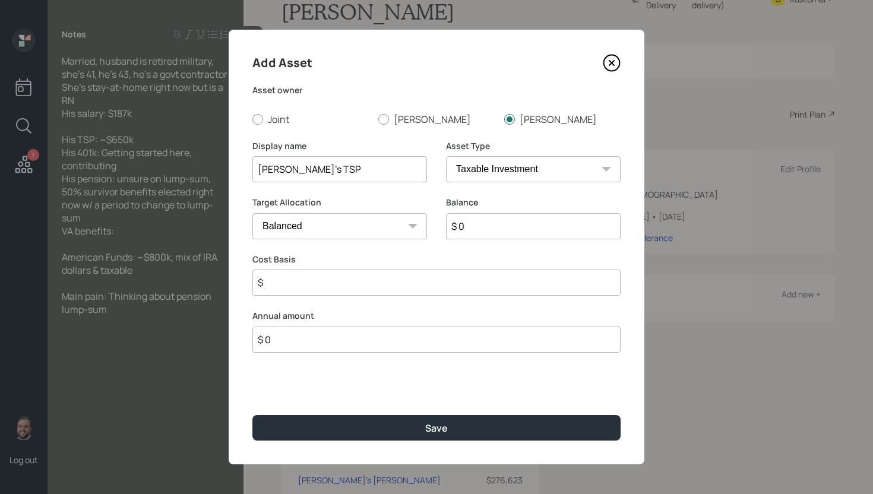
click at [537, 172] on select "SEP IRA IRA Roth IRA 401(k) Roth 401(k) 403(b) Roth 403(b) 457(b) Roth 457(b) H…" at bounding box center [533, 169] width 175 height 26
select select "ira"
type input "$"
click at [499, 227] on input "$ 0" at bounding box center [533, 226] width 175 height 26
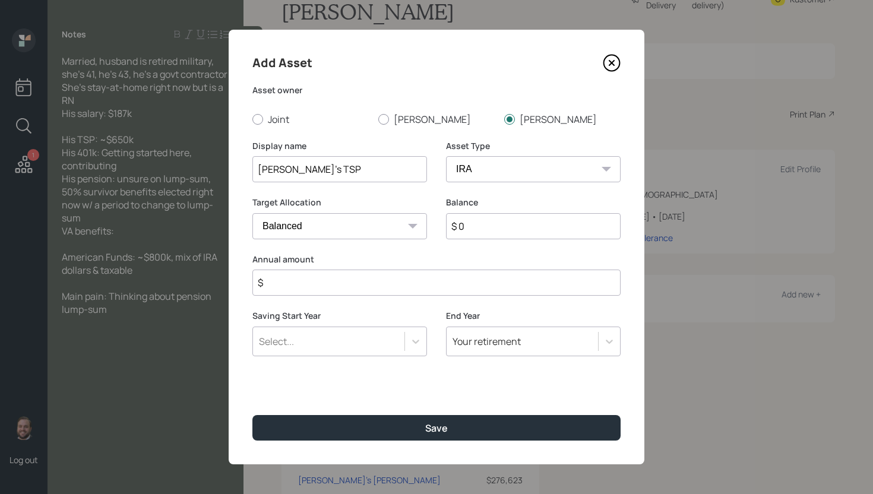
paste input "68,737,308"
type input "$ 687,373"
click at [379, 290] on input "$" at bounding box center [436, 283] width 368 height 26
type input "$ 0"
click at [343, 226] on select "Cash Conservative Balanced Aggressive" at bounding box center [339, 226] width 175 height 26
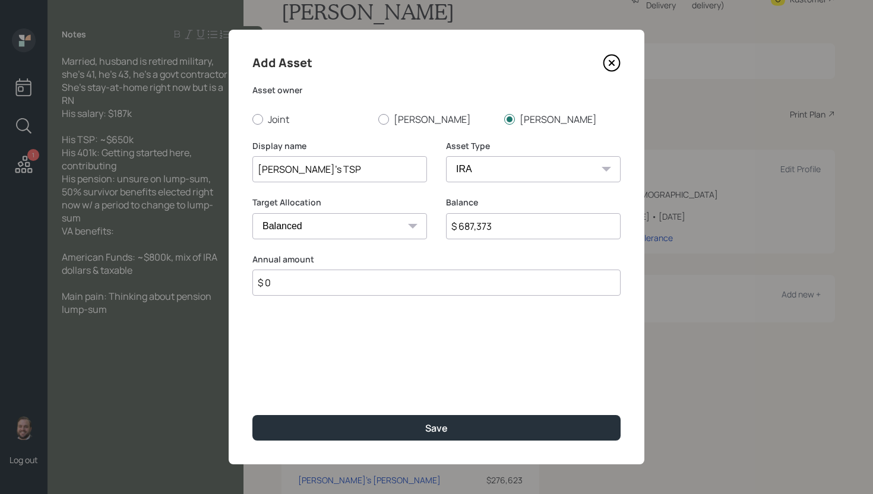
select select "aggressive"
click at [366, 352] on div "Add Asset Asset owner Joint Sarah Alain Display name Alain's TSP Asset Type SEP…" at bounding box center [437, 247] width 416 height 435
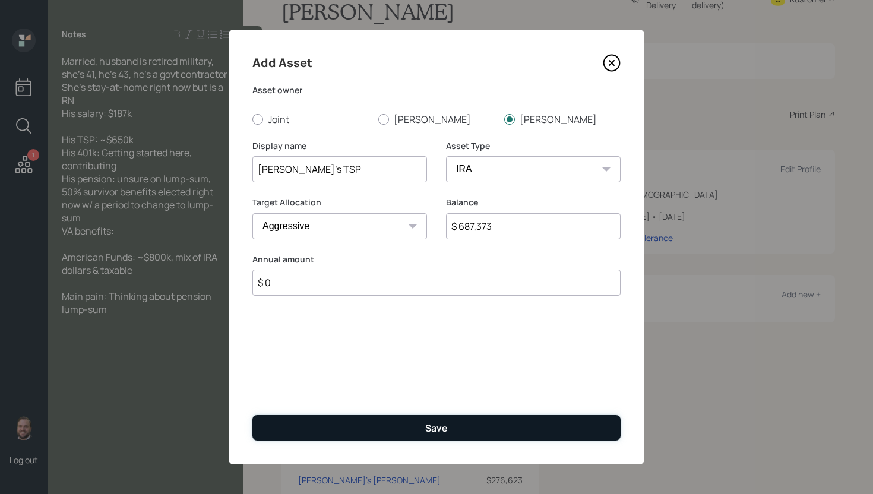
click at [409, 433] on button "Save" at bounding box center [436, 428] width 368 height 26
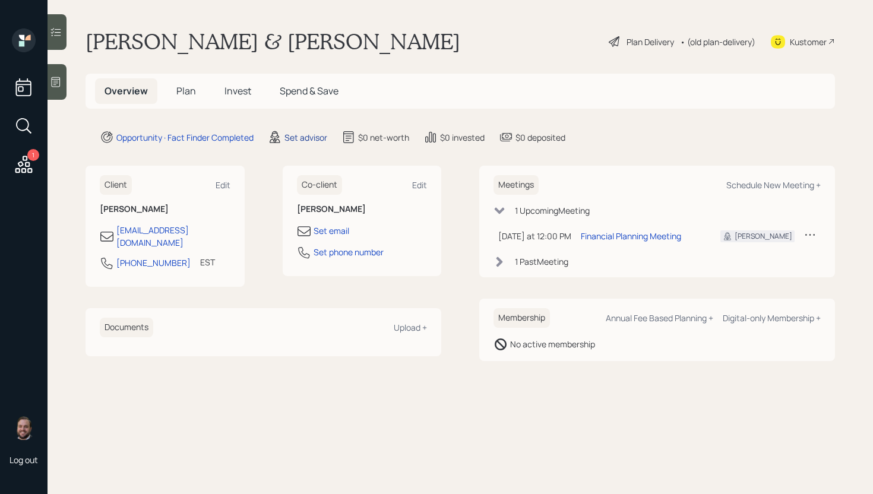
click at [312, 137] on div "Set advisor" at bounding box center [306, 137] width 43 height 12
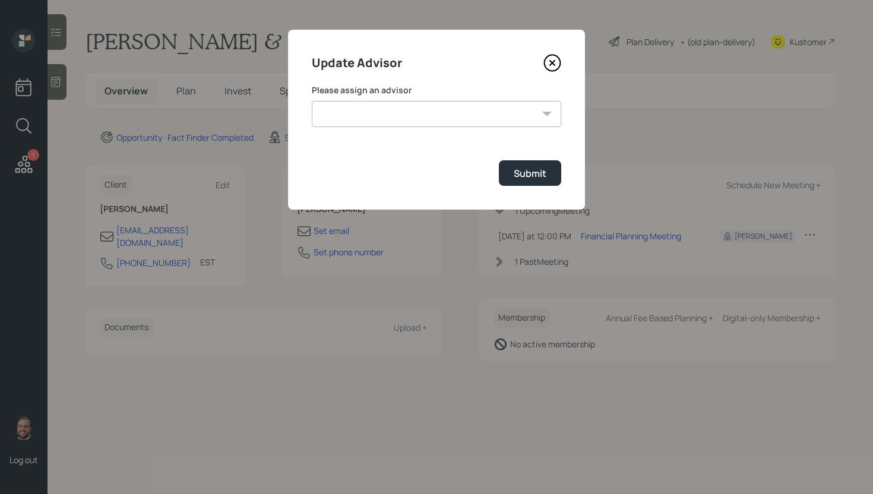
click at [405, 118] on select "[PERSON_NAME] [PERSON_NAME] End [PERSON_NAME] [PERSON_NAME] [PERSON_NAME] [PERS…" at bounding box center [437, 114] width 250 height 26
select select "d946c976-65aa-4529-ac9d-02c4f1114fc0"
click at [531, 171] on div "Submit" at bounding box center [530, 173] width 33 height 13
